Goal: Task Accomplishment & Management: Use online tool/utility

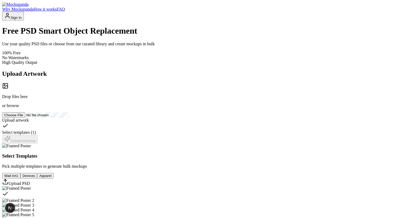
click at [24, 19] on button "Sign In" at bounding box center [13, 16] width 22 height 9
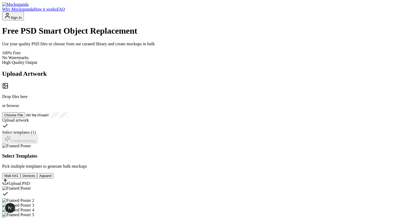
click at [24, 14] on button "Sign In" at bounding box center [13, 16] width 22 height 9
click at [24, 15] on button "Sign In" at bounding box center [13, 16] width 22 height 9
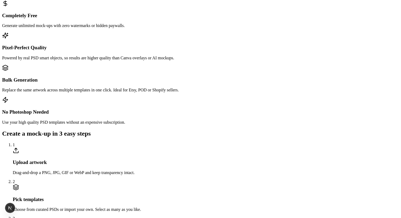
scroll to position [254, 0]
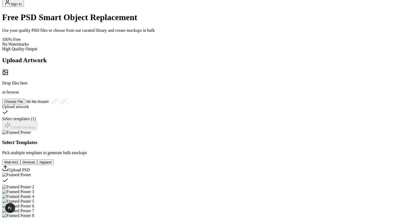
scroll to position [0, 0]
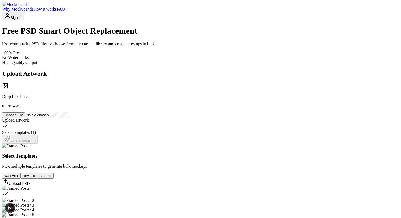
click at [24, 18] on button "Sign In" at bounding box center [13, 16] width 22 height 9
click at [24, 15] on button "Sign In" at bounding box center [13, 16] width 22 height 9
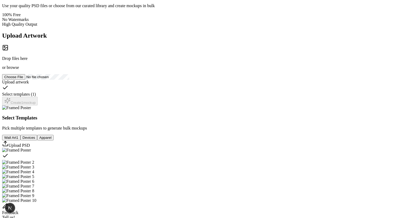
scroll to position [8, 0]
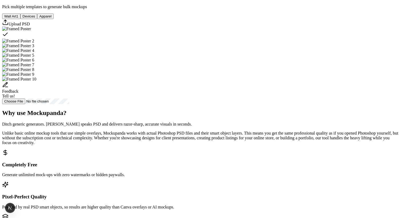
scroll to position [160, 0]
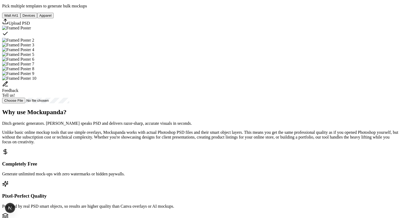
click at [37, 18] on button "Devices" at bounding box center [28, 16] width 17 height 6
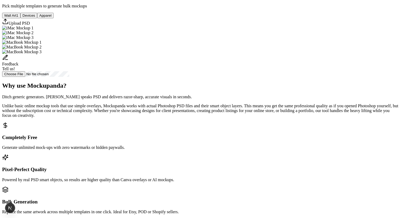
click at [20, 18] on button "Wall Art 1" at bounding box center [11, 16] width 18 height 6
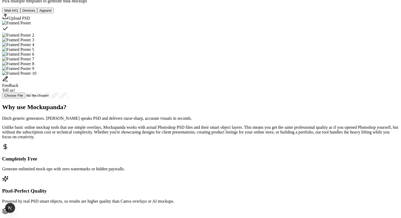
scroll to position [0, 0]
